Goal: Communication & Community: Answer question/provide support

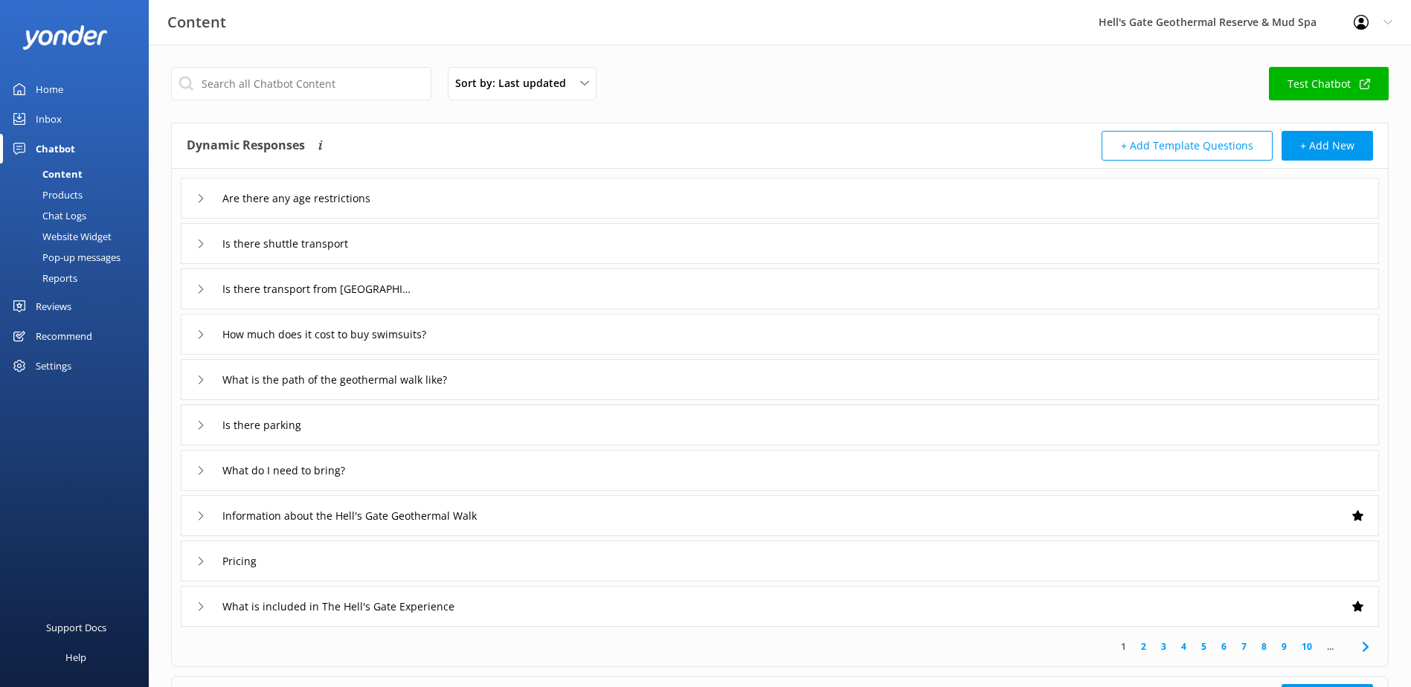
click at [57, 126] on div "Inbox" at bounding box center [49, 119] width 26 height 30
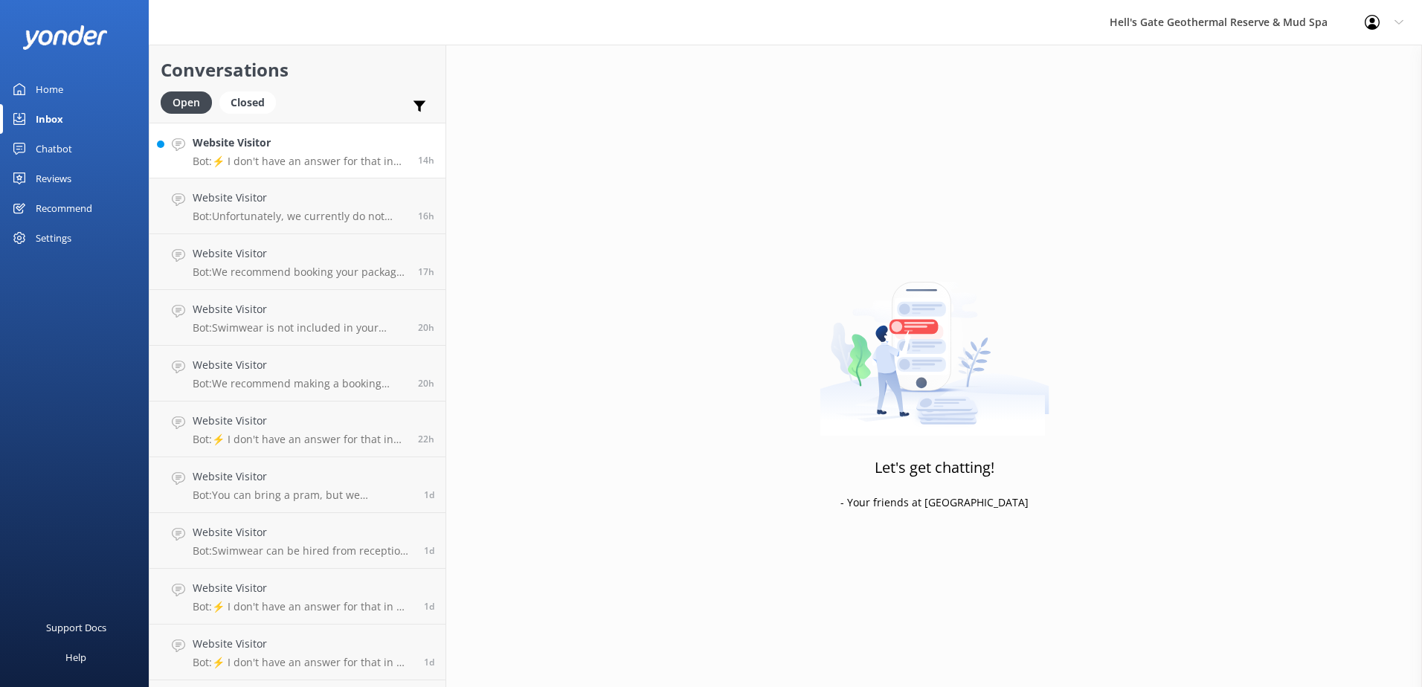
click at [329, 169] on link "Website Visitor Bot: ⚡ I don't have an answer for that in my knowledge base. Pl…" at bounding box center [297, 151] width 296 height 56
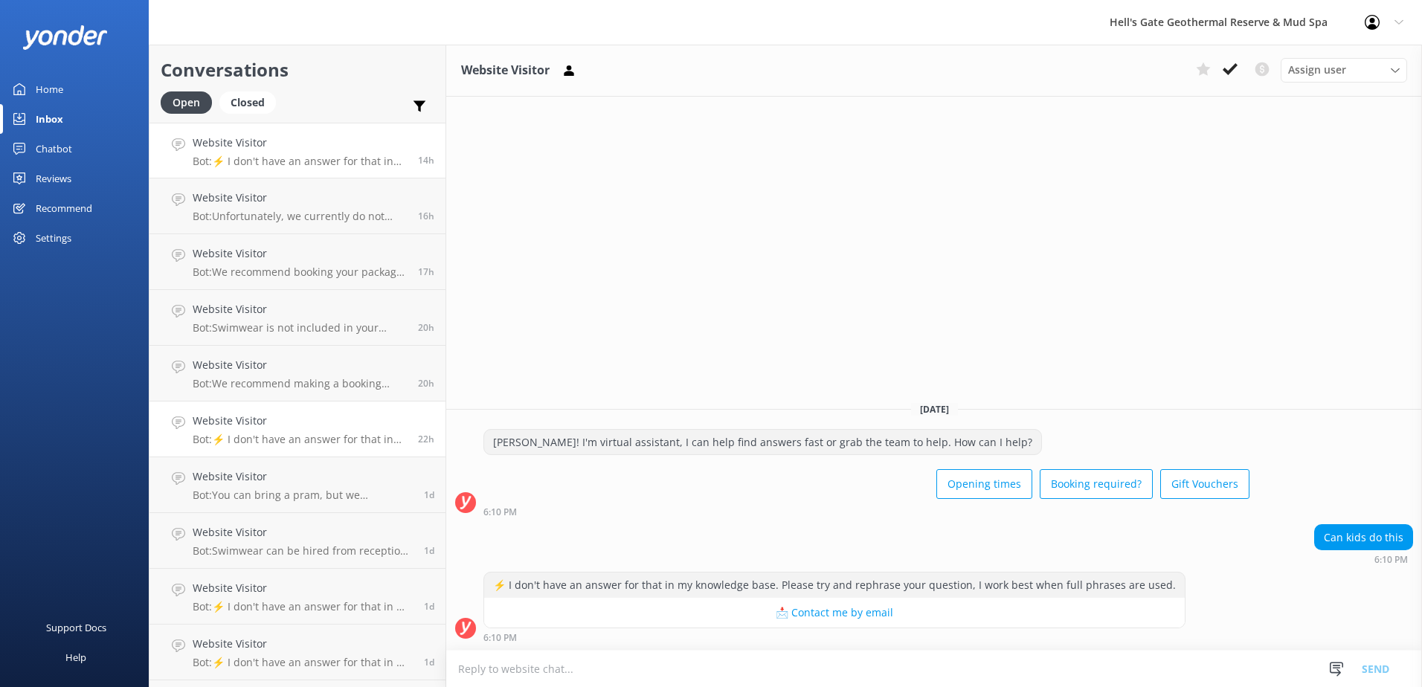
click at [335, 438] on p "Bot: ⚡ I don't have an answer for that in my knowledge base. Please try and rep…" at bounding box center [300, 439] width 214 height 13
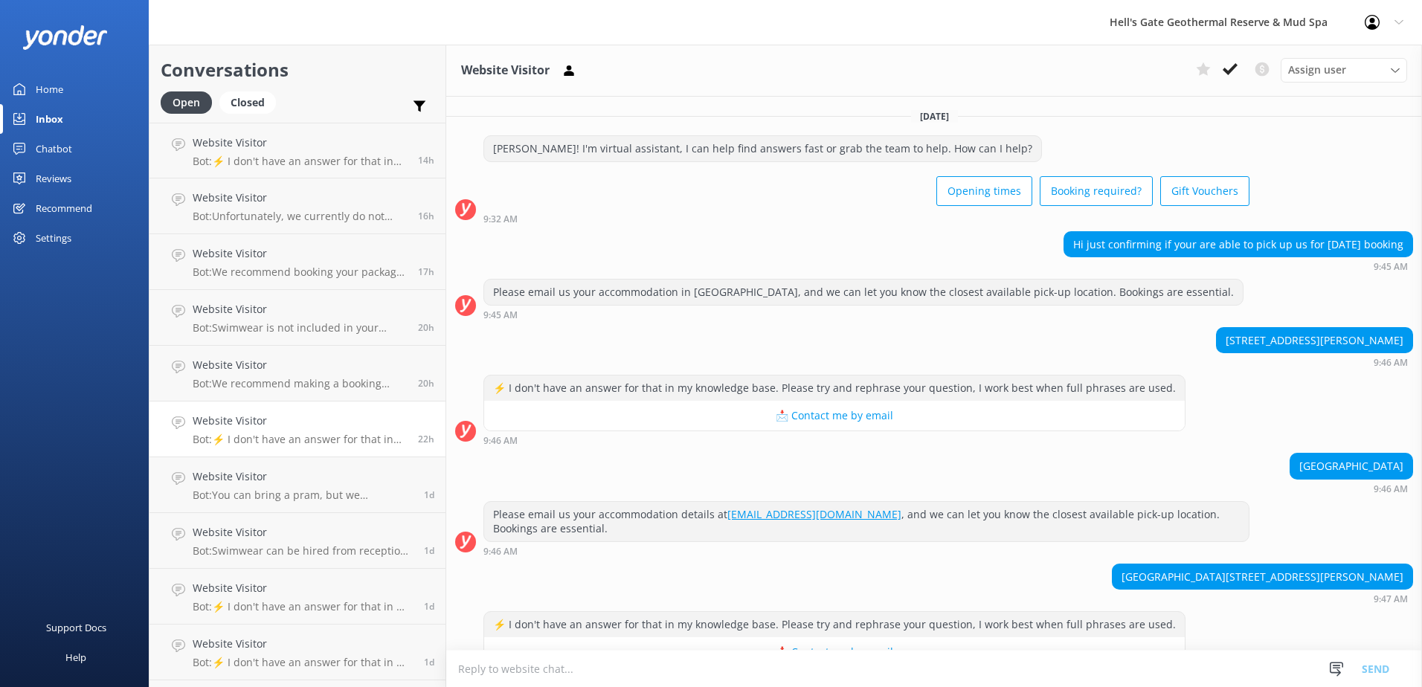
scroll to position [39, 0]
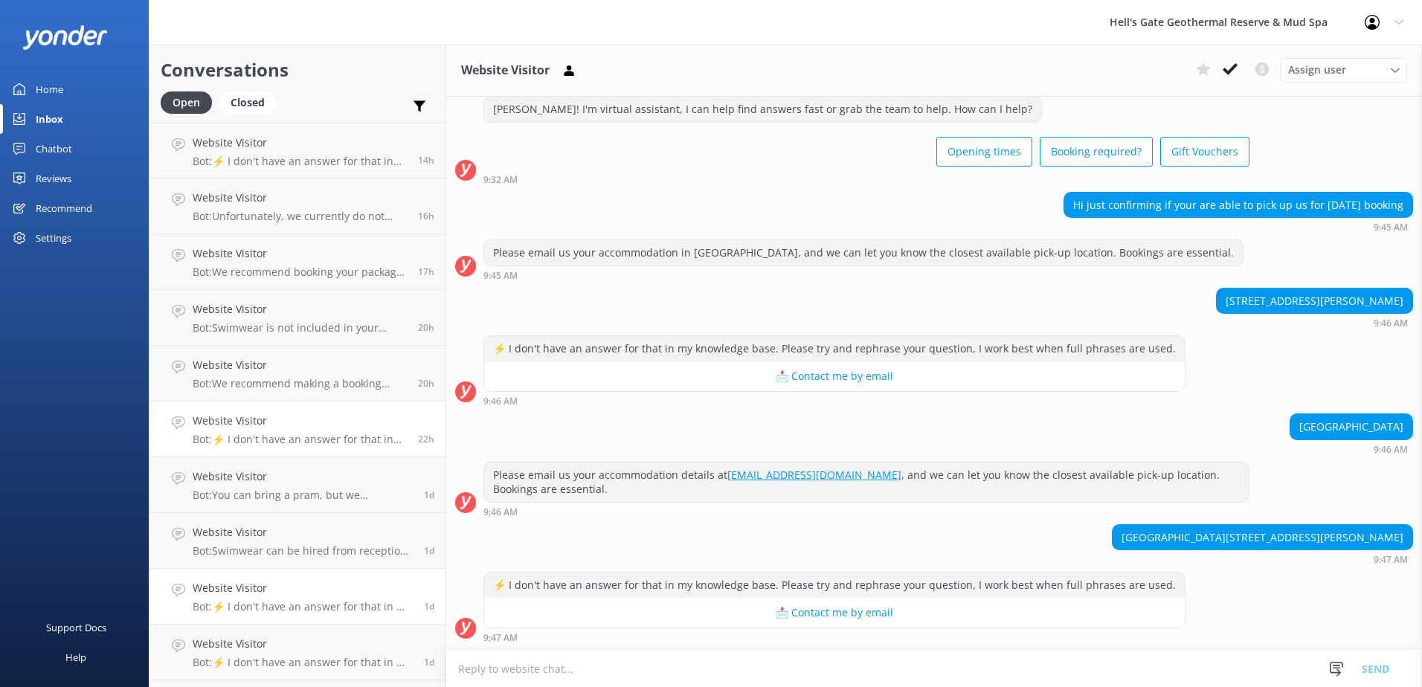
click at [274, 605] on p "Bot: ⚡ I don't have an answer for that in my knowledge base. Please try and rep…" at bounding box center [303, 606] width 220 height 13
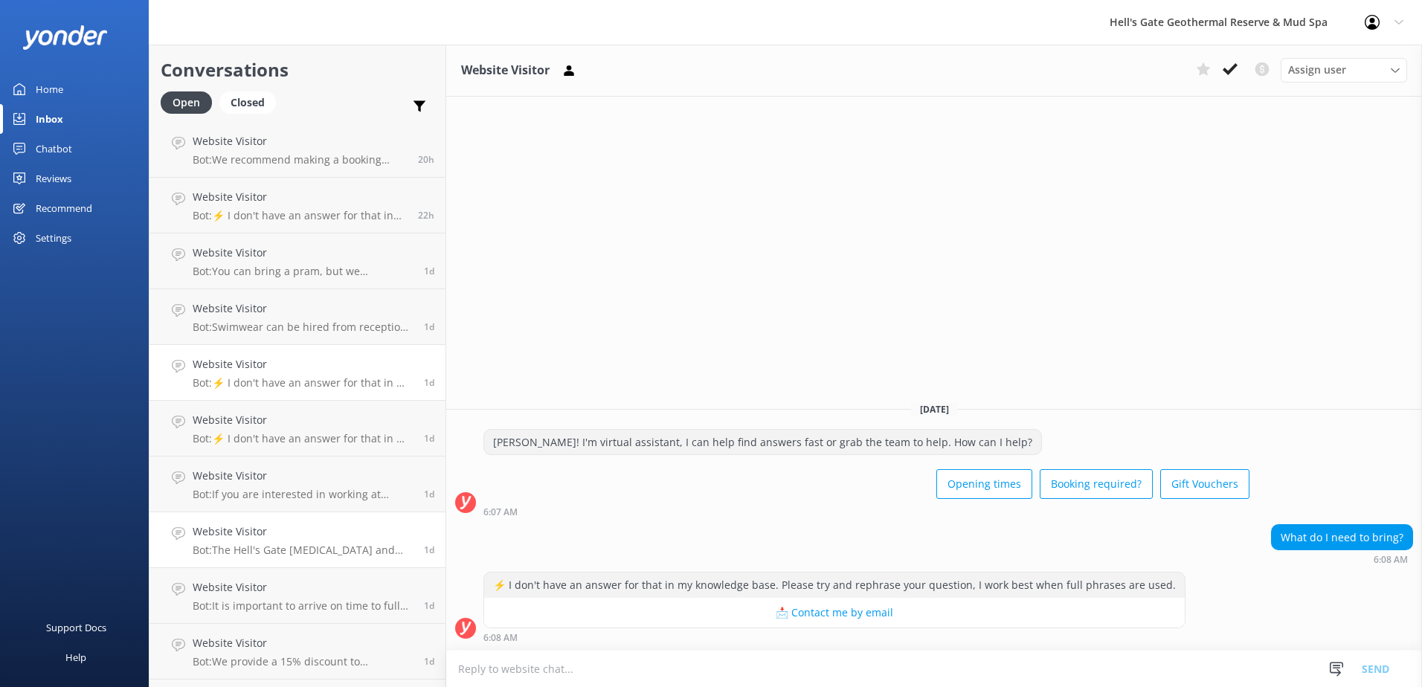
scroll to position [198, 0]
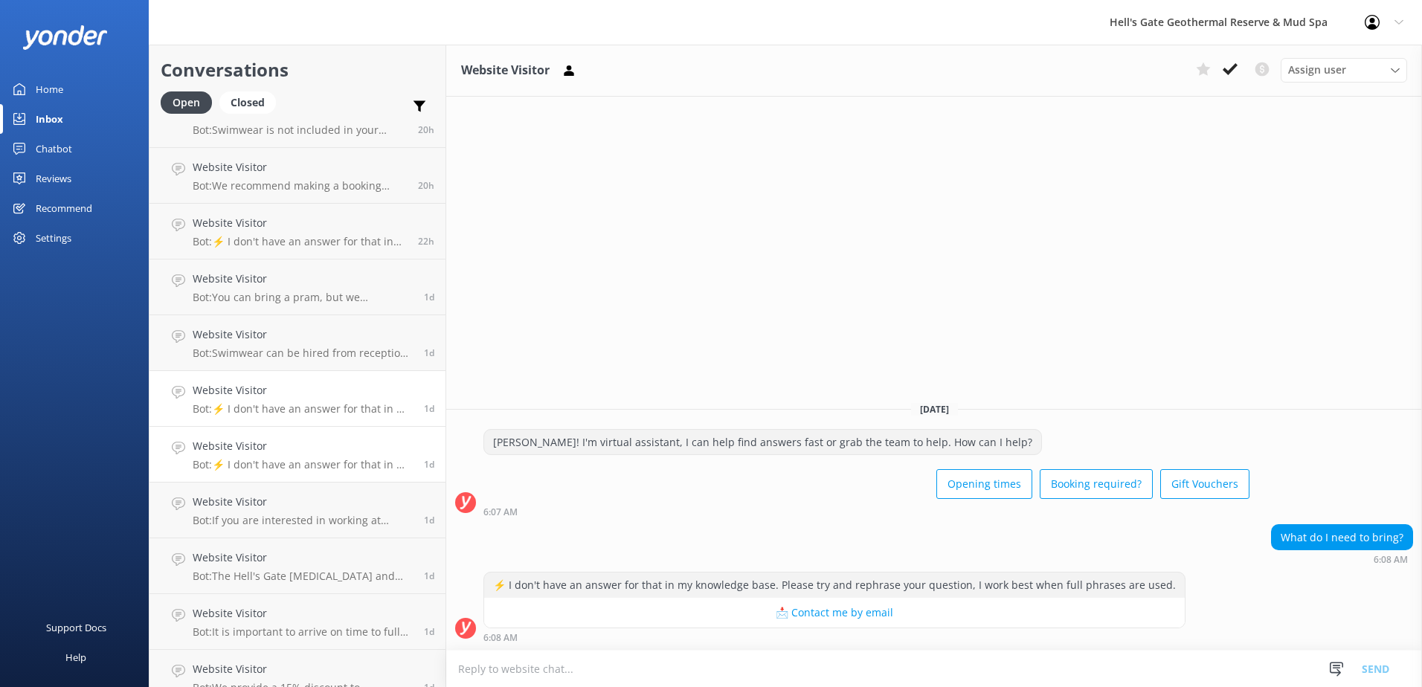
click at [270, 451] on h4 "Website Visitor" at bounding box center [303, 446] width 220 height 16
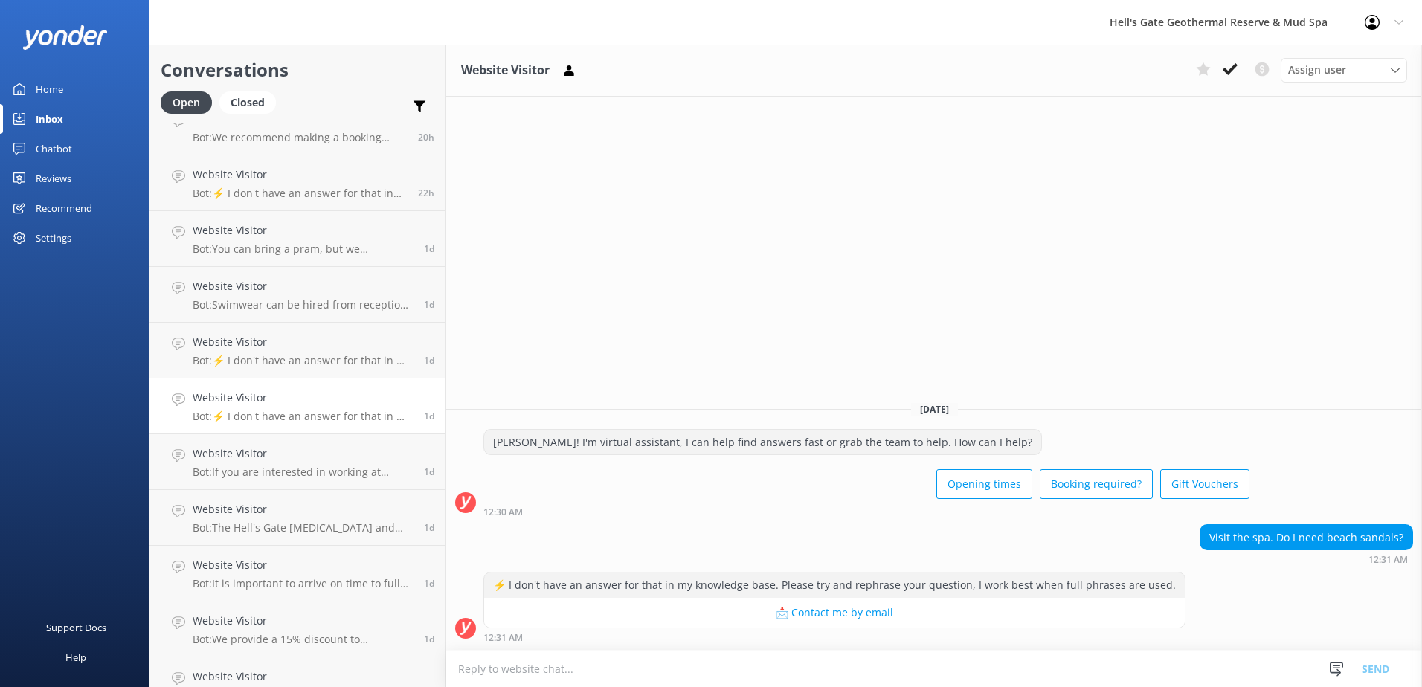
scroll to position [272, 0]
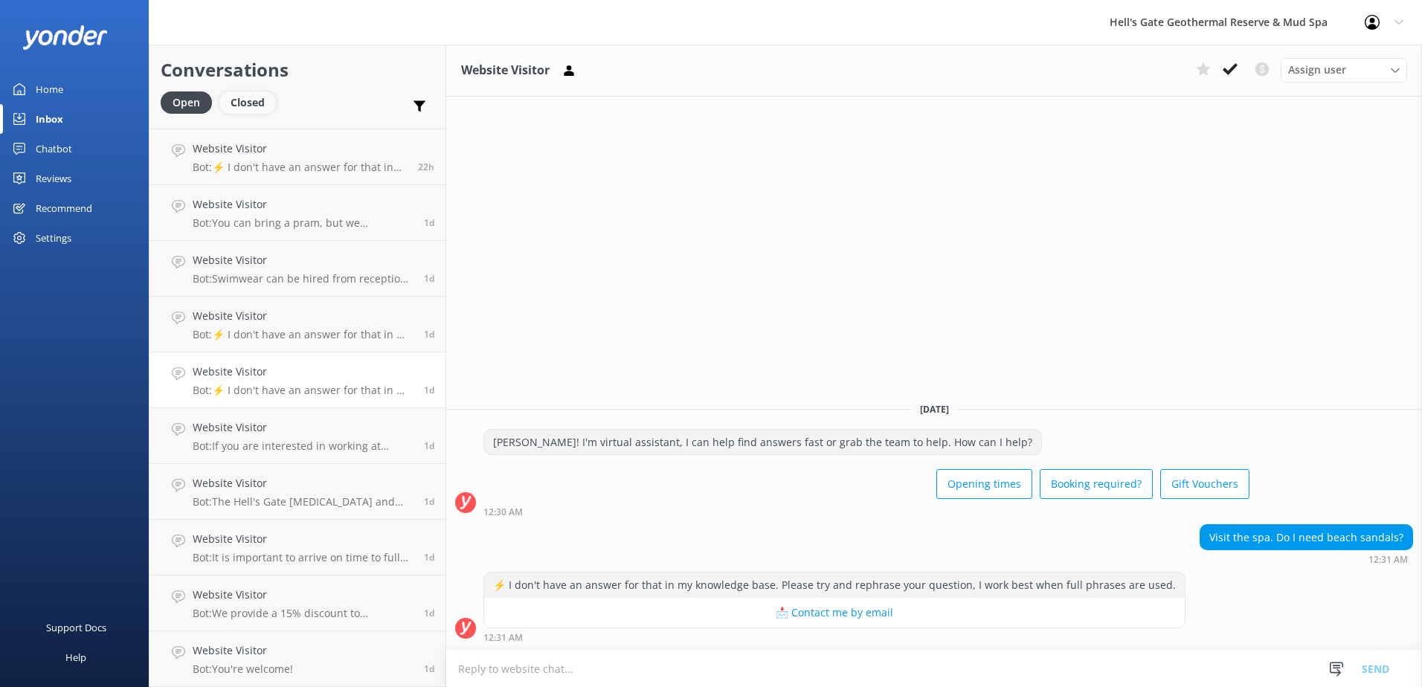
click at [256, 106] on div "Closed" at bounding box center [247, 102] width 57 height 22
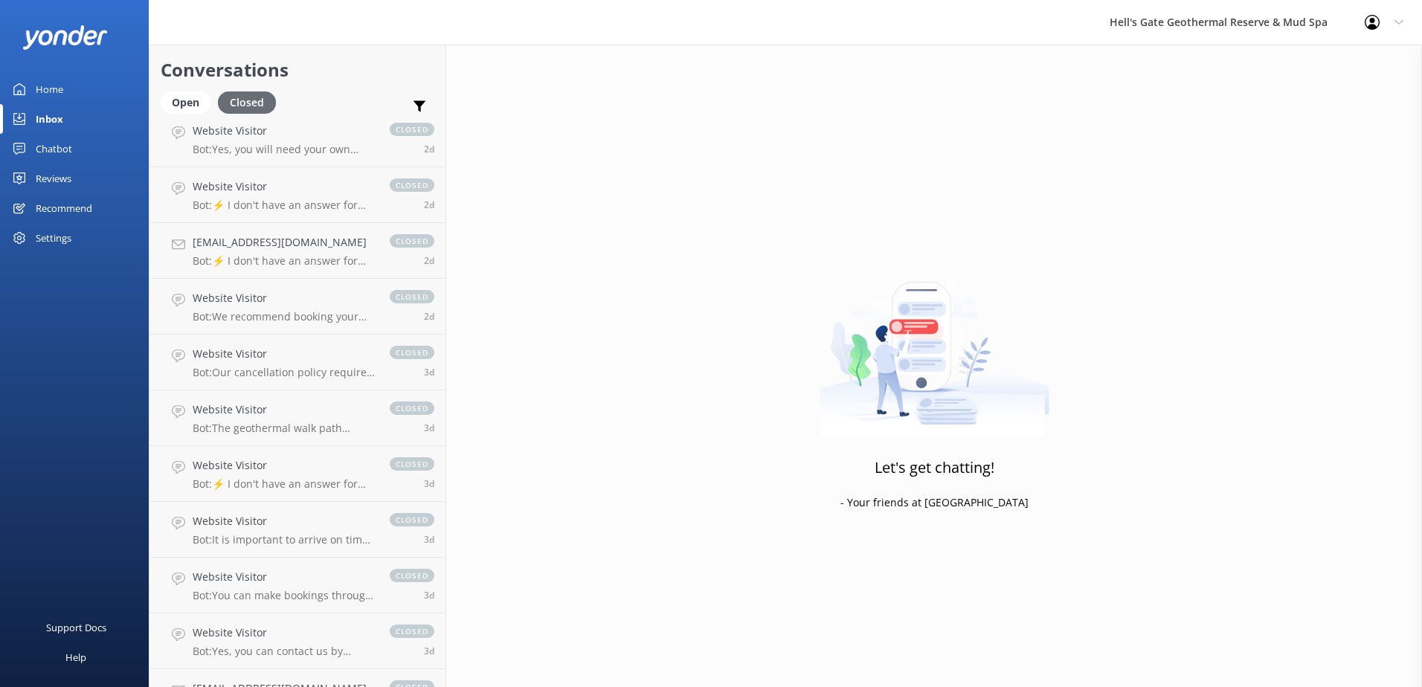
scroll to position [272, 0]
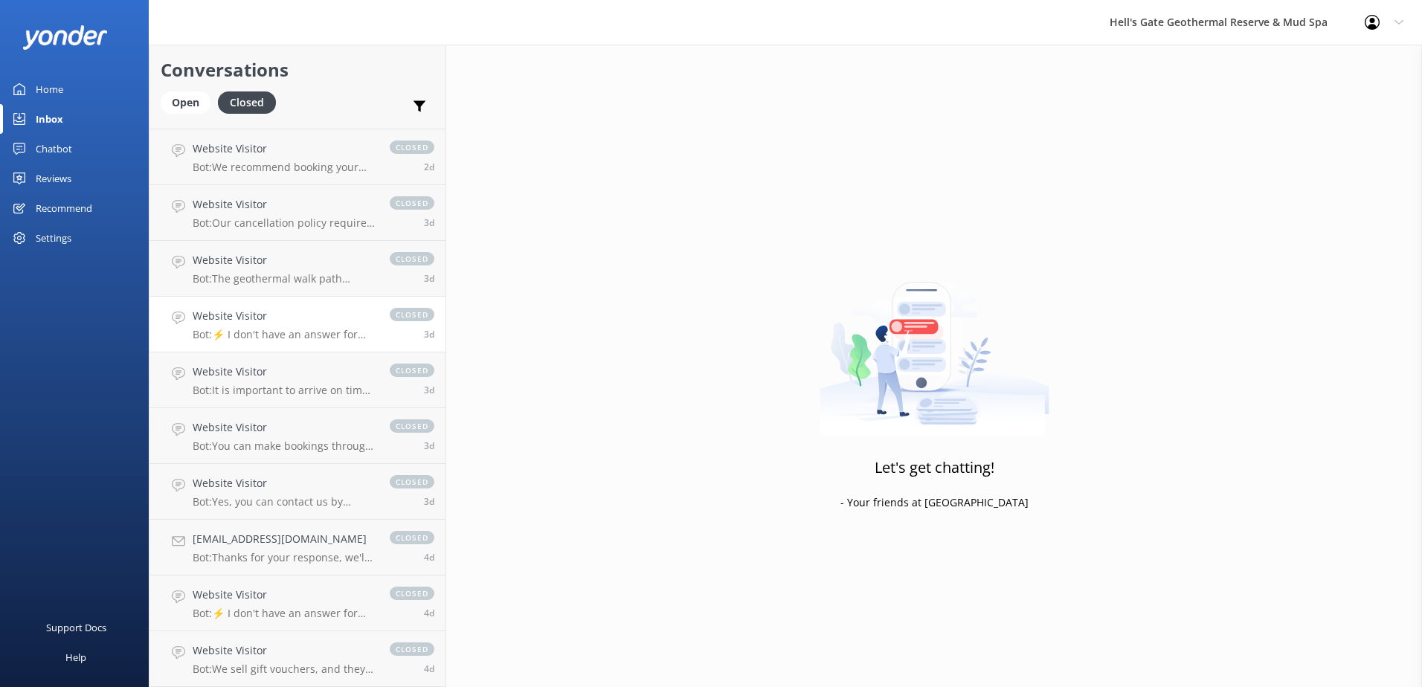
click at [246, 349] on link "Website Visitor Bot: ⚡ I don't have an answer for that in my knowledge base. Pl…" at bounding box center [297, 325] width 296 height 56
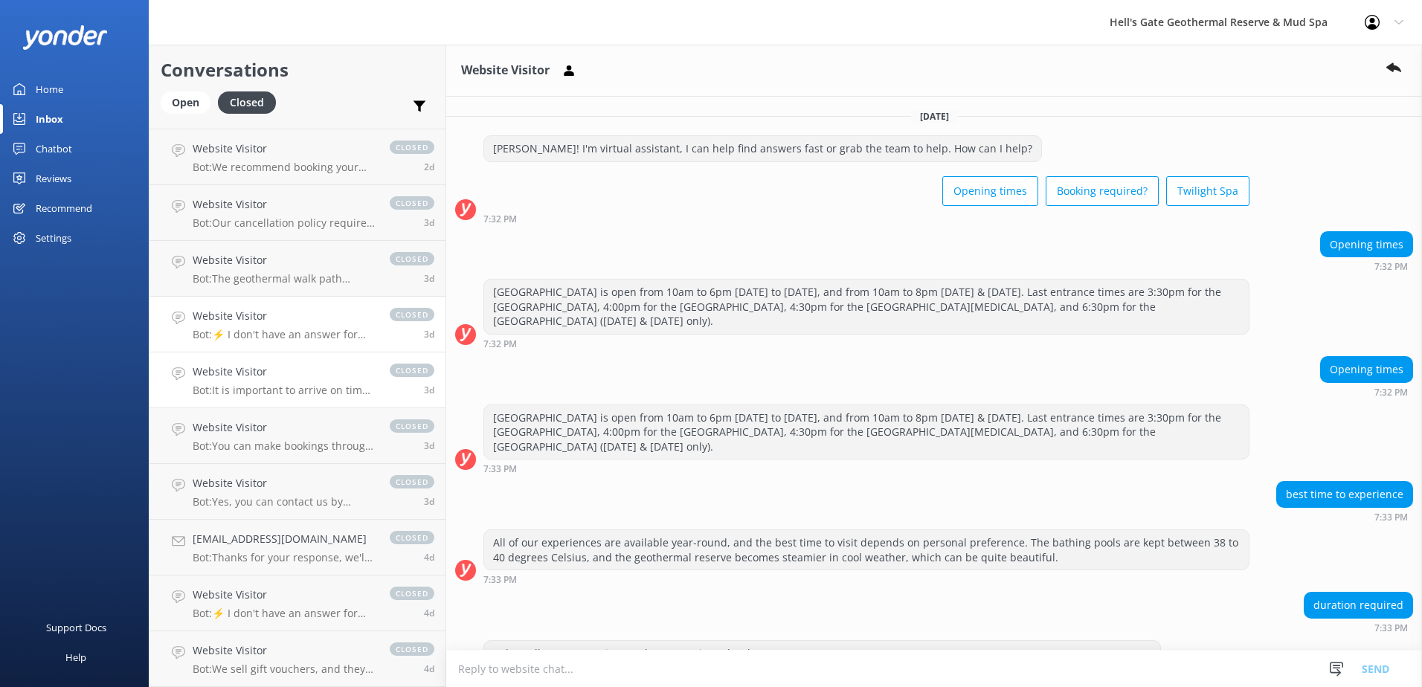
click at [281, 381] on div "Website Visitor Bot: It is important to arrive on time to fully enjoy your expe…" at bounding box center [284, 380] width 182 height 33
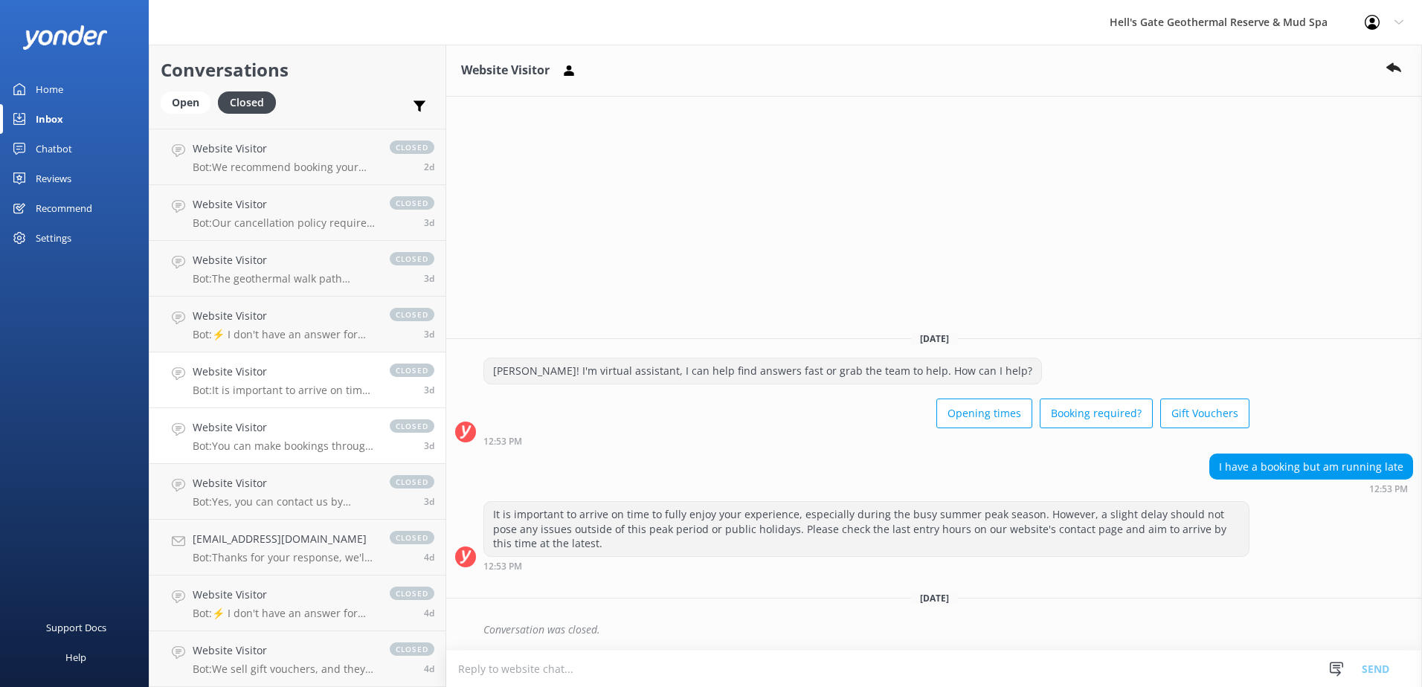
click at [294, 451] on p "Bot: You can make bookings through our website at [URL][DOMAIN_NAME] or [URL][D…" at bounding box center [284, 445] width 182 height 13
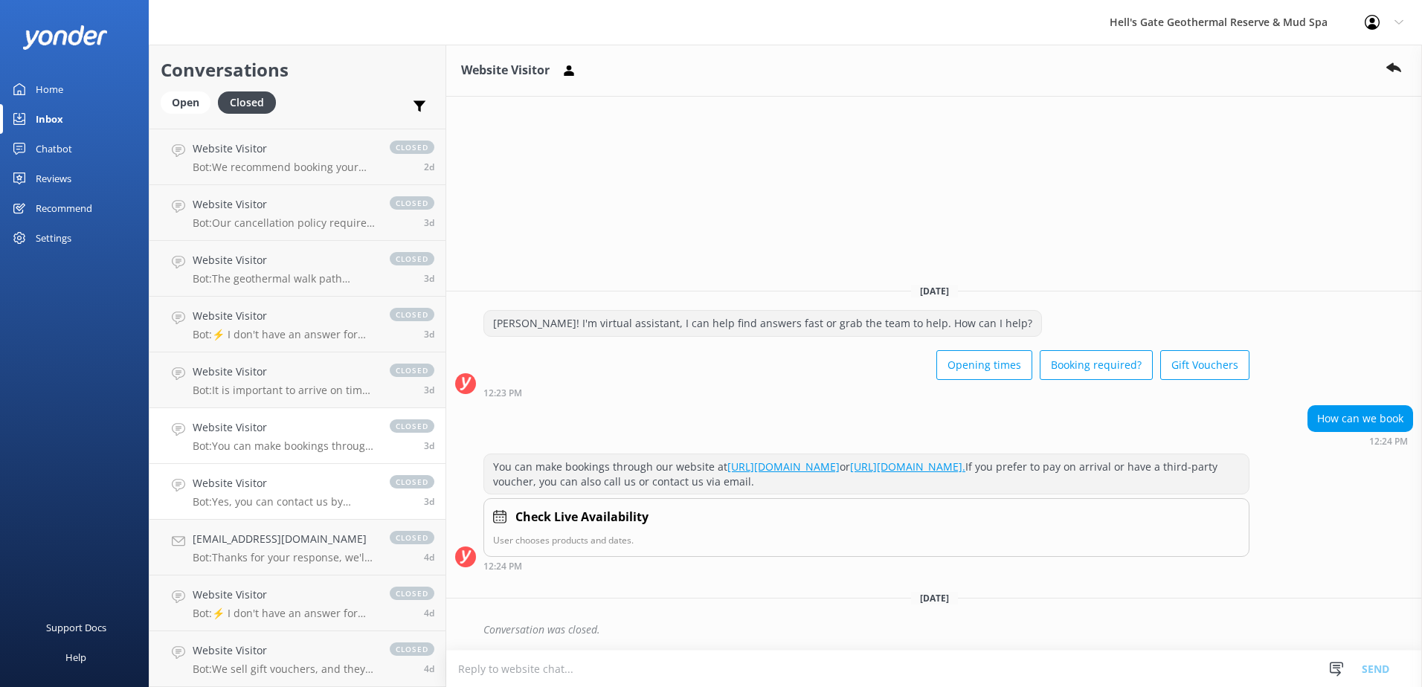
click at [294, 492] on div "Website Visitor Bot: Yes, you can contact us by phone at [PHONE_NUMBER] if you …" at bounding box center [284, 491] width 182 height 33
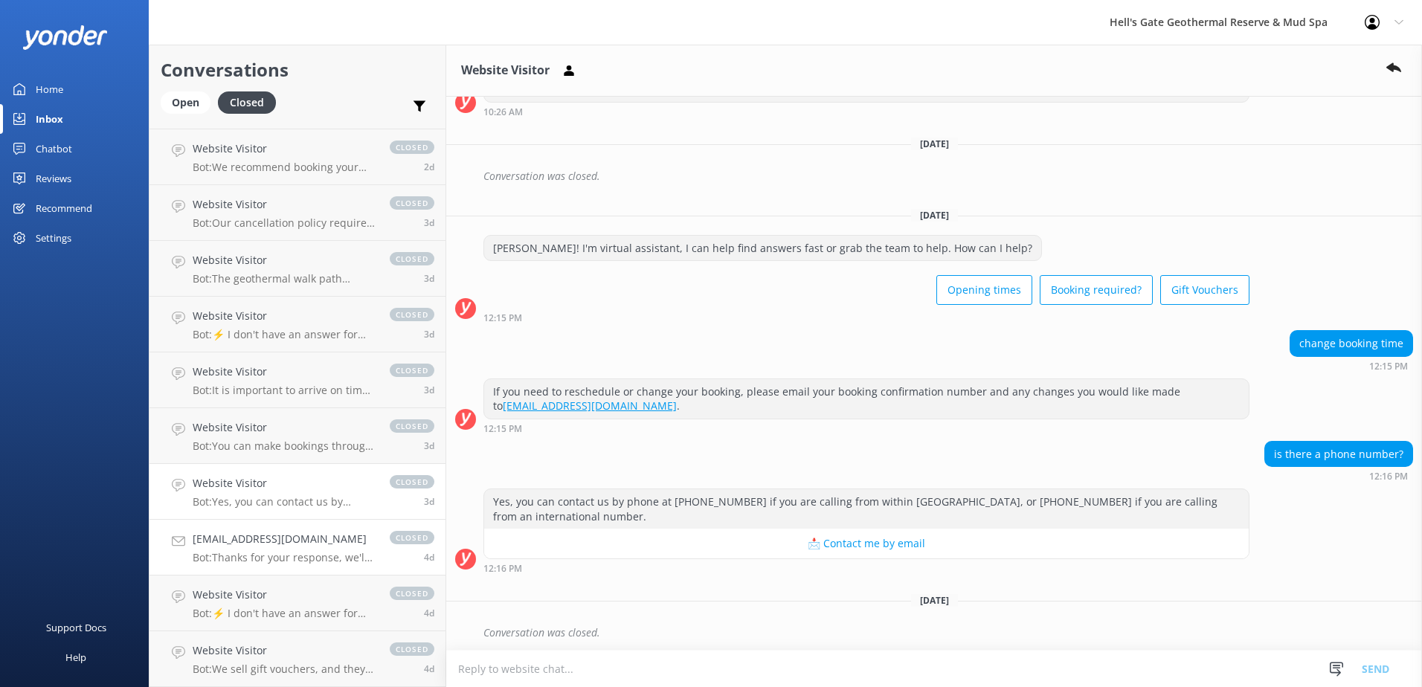
scroll to position [219, 0]
click at [277, 541] on h4 "[EMAIL_ADDRESS][DOMAIN_NAME]" at bounding box center [284, 539] width 182 height 16
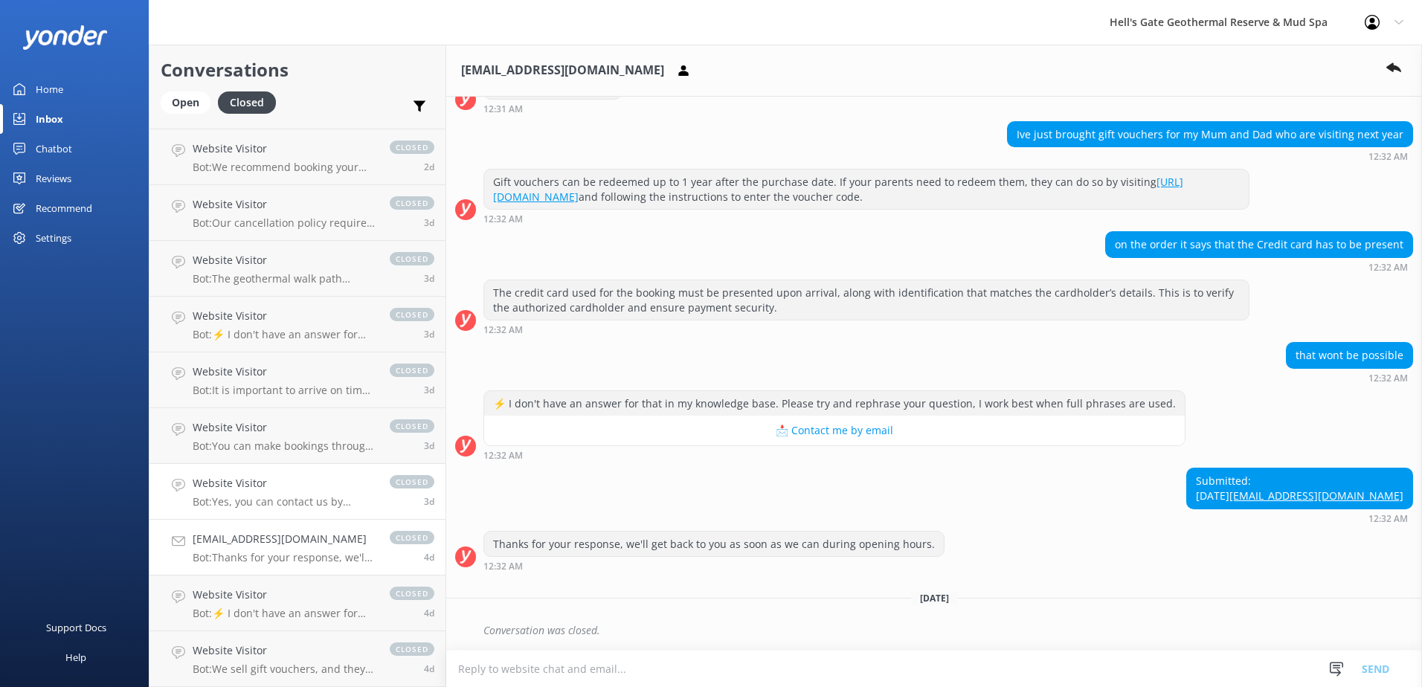
scroll to position [583, 0]
click at [274, 602] on h4 "Website Visitor" at bounding box center [284, 595] width 182 height 16
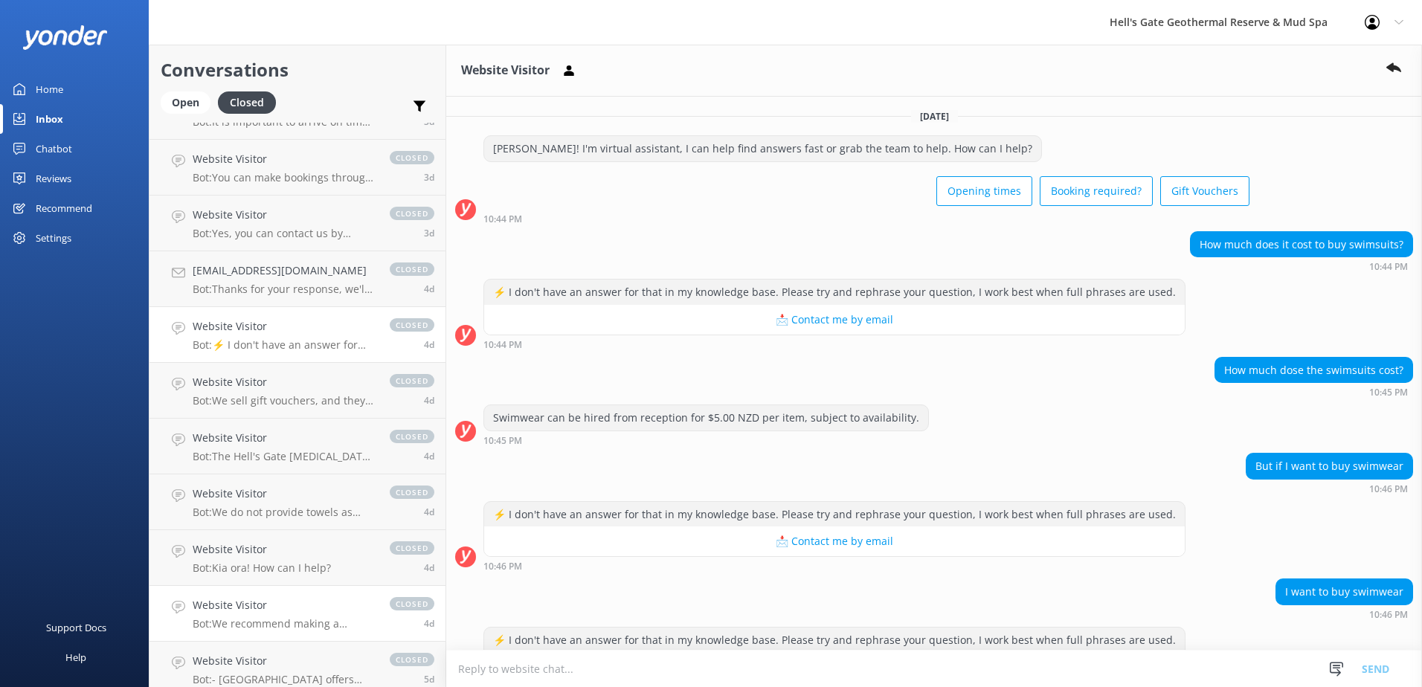
scroll to position [570, 0]
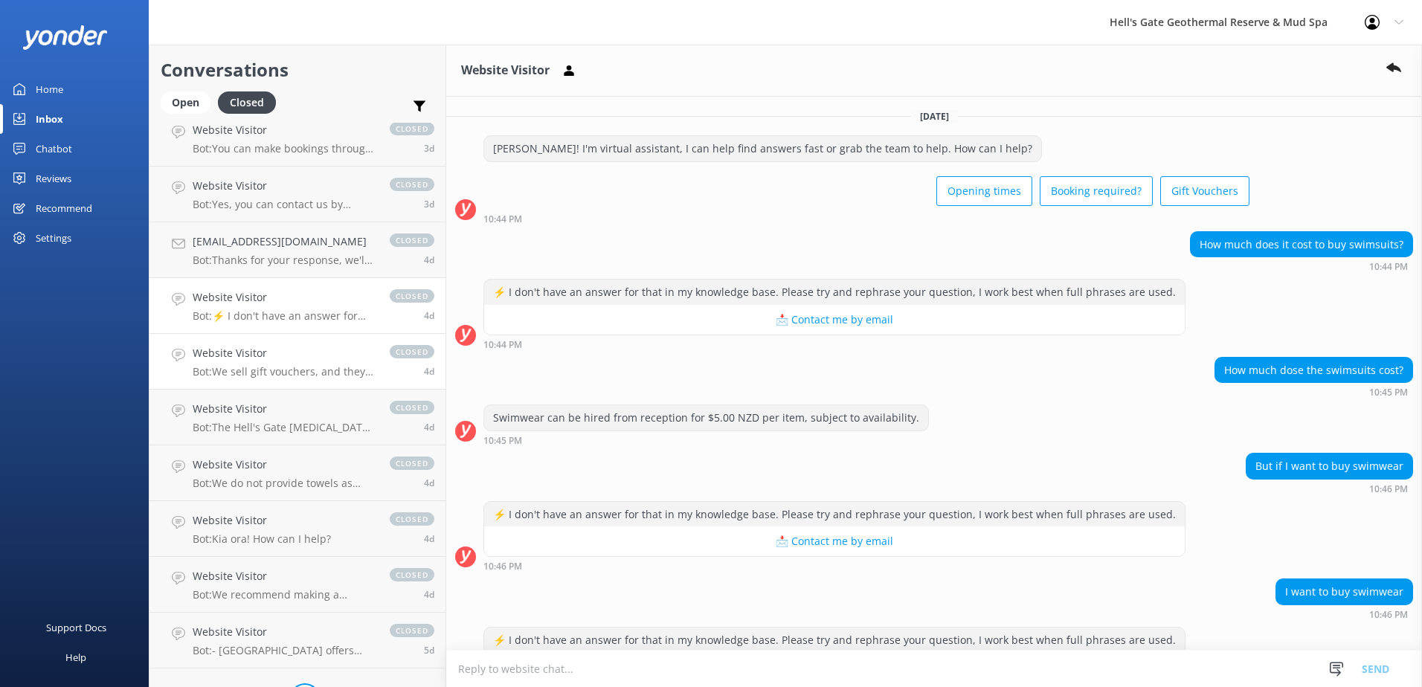
click at [302, 371] on p "Bot: We sell gift vouchers, and they make great gifts! To purchase a gift vouch…" at bounding box center [284, 371] width 182 height 13
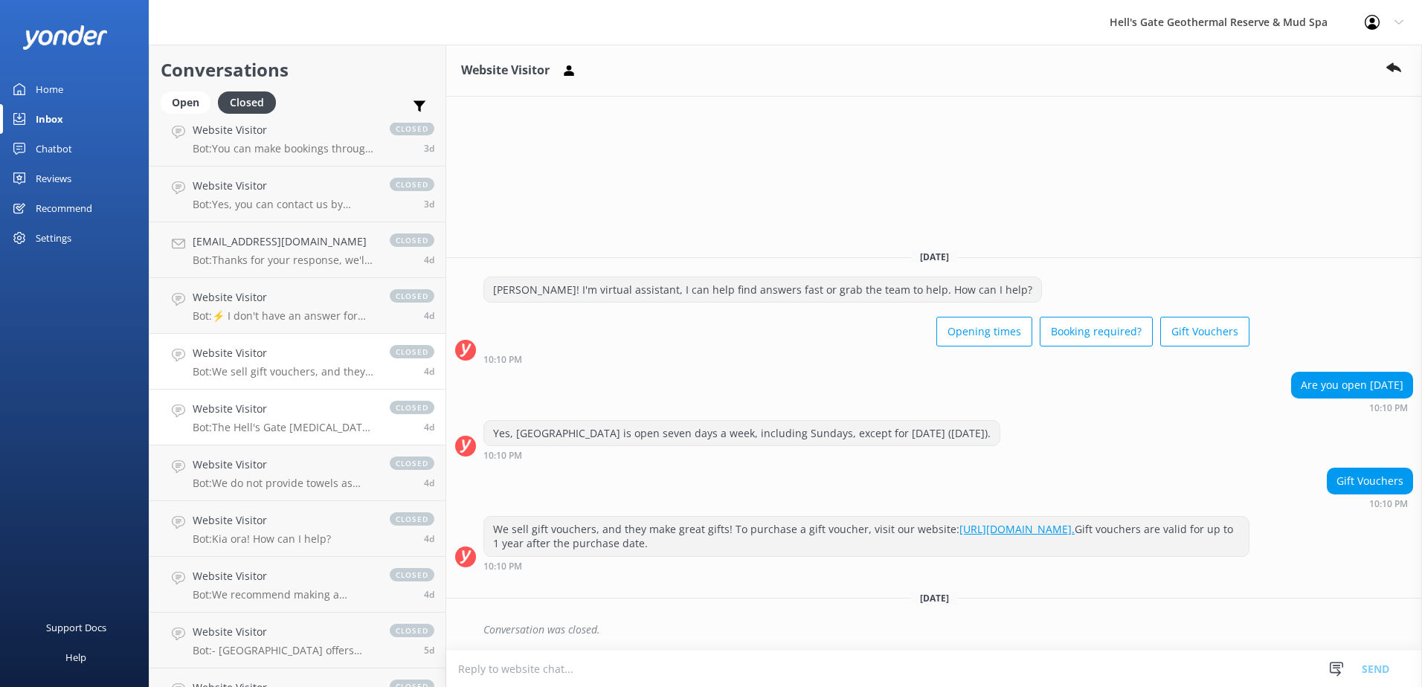
click at [291, 424] on p "Bot: The Hell's Gate [MEDICAL_DATA] and Spas prices are: Adult (16+yrs) NZ$90 p…" at bounding box center [284, 427] width 182 height 13
